Goal: Navigation & Orientation: Find specific page/section

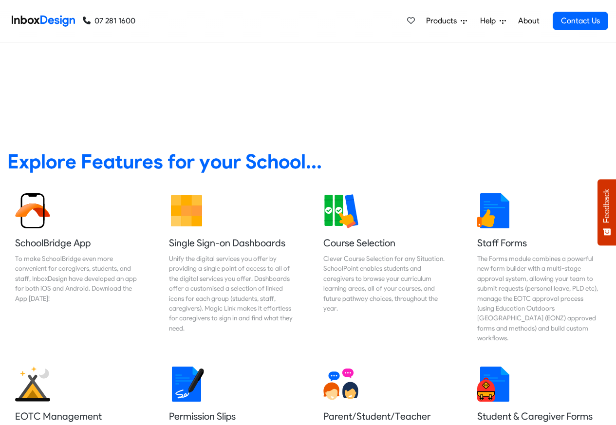
scroll to position [351, 0]
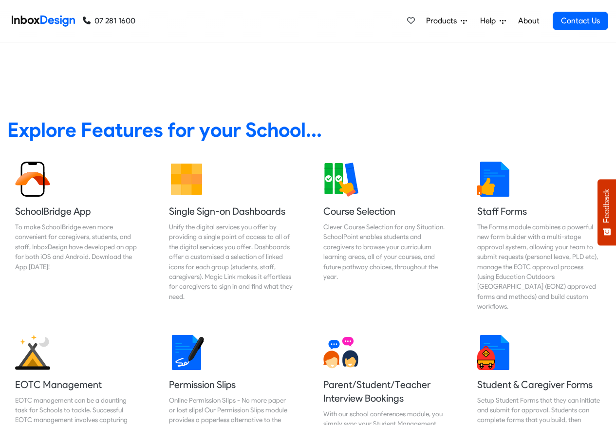
click at [449, 21] on span "Products" at bounding box center [443, 21] width 35 height 12
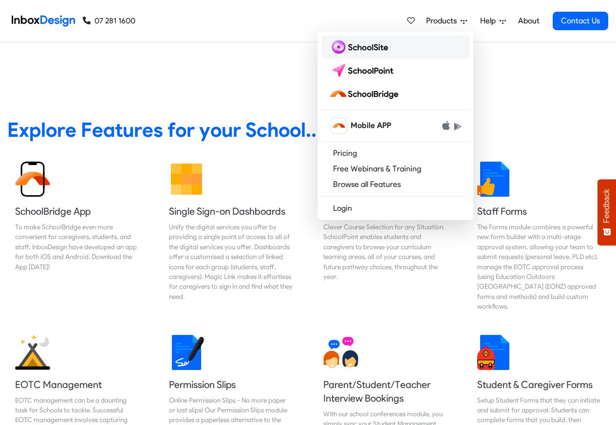
click at [357, 48] on img at bounding box center [360, 47] width 63 height 16
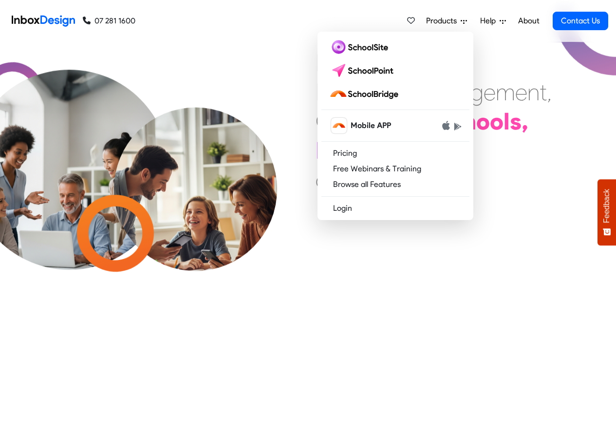
scroll to position [352, 0]
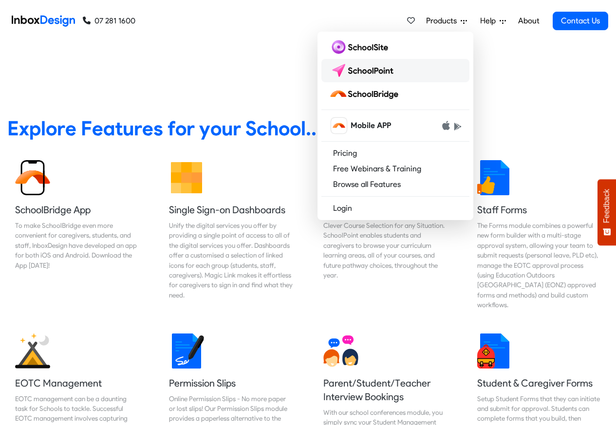
click at [364, 71] on img at bounding box center [363, 71] width 69 height 16
